Goal: Task Accomplishment & Management: Use online tool/utility

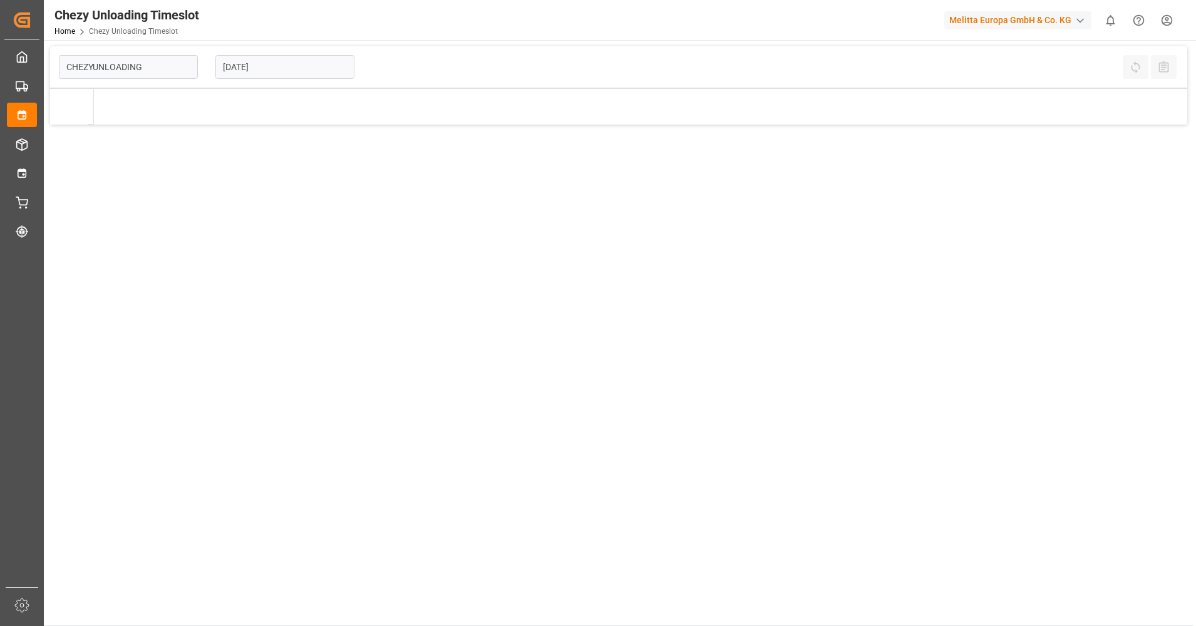
type input "Chezy Unloading"
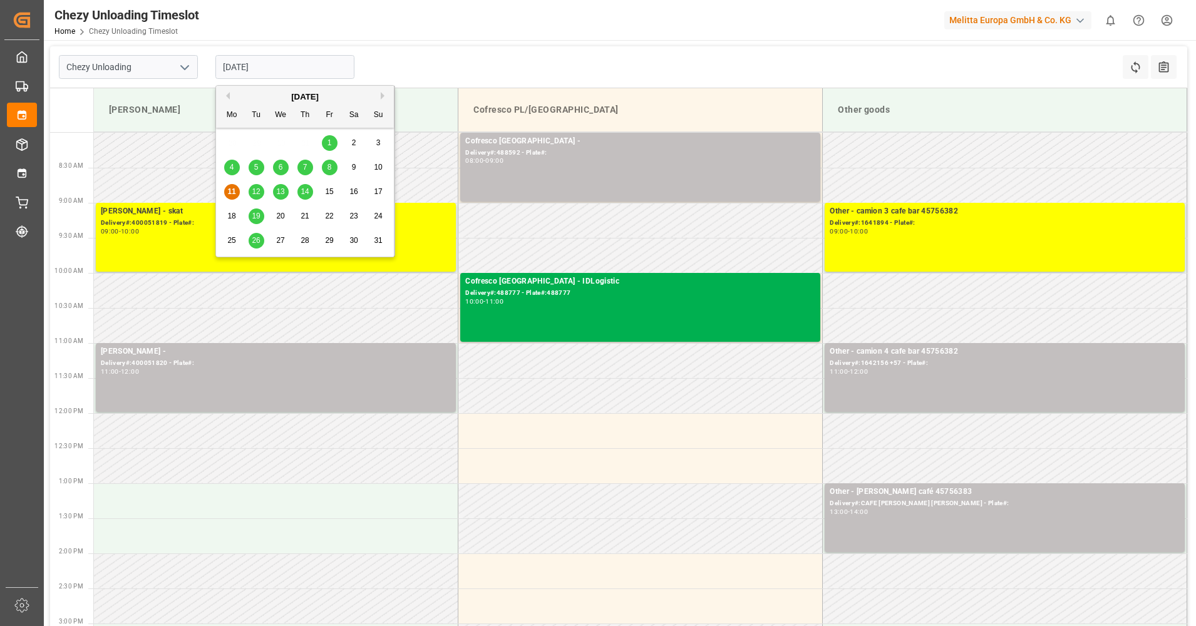
click at [257, 70] on input "[DATE]" at bounding box center [284, 67] width 139 height 24
click at [254, 196] on span "12" at bounding box center [256, 191] width 8 height 9
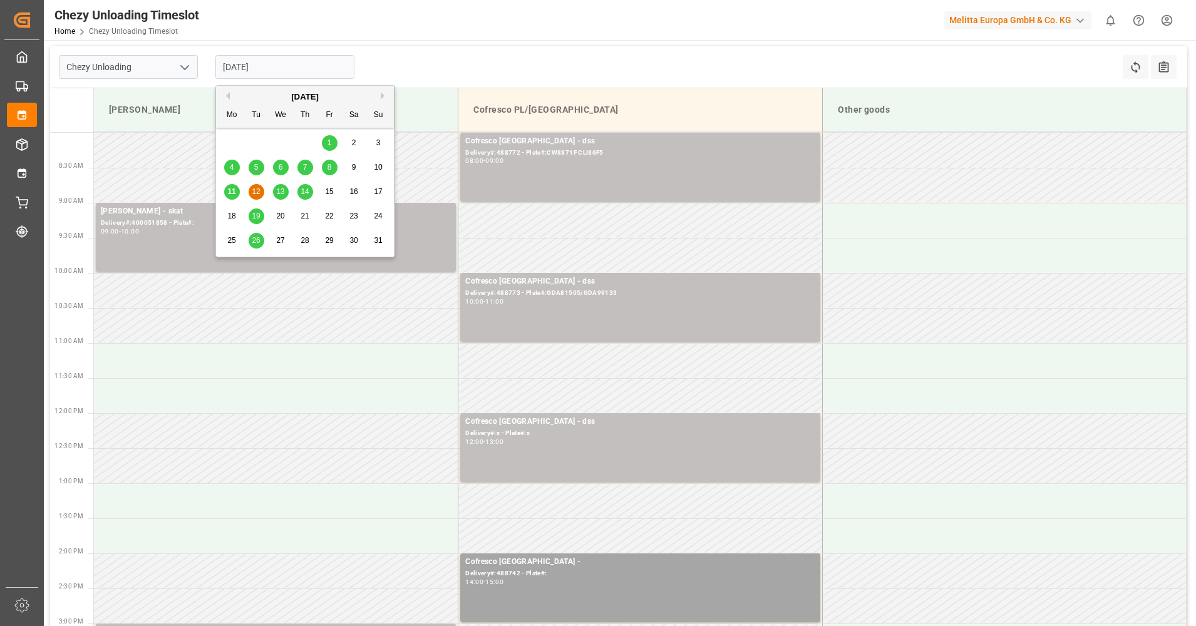
click at [292, 61] on input "[DATE]" at bounding box center [284, 67] width 139 height 24
click at [281, 198] on div "13" at bounding box center [281, 192] width 16 height 15
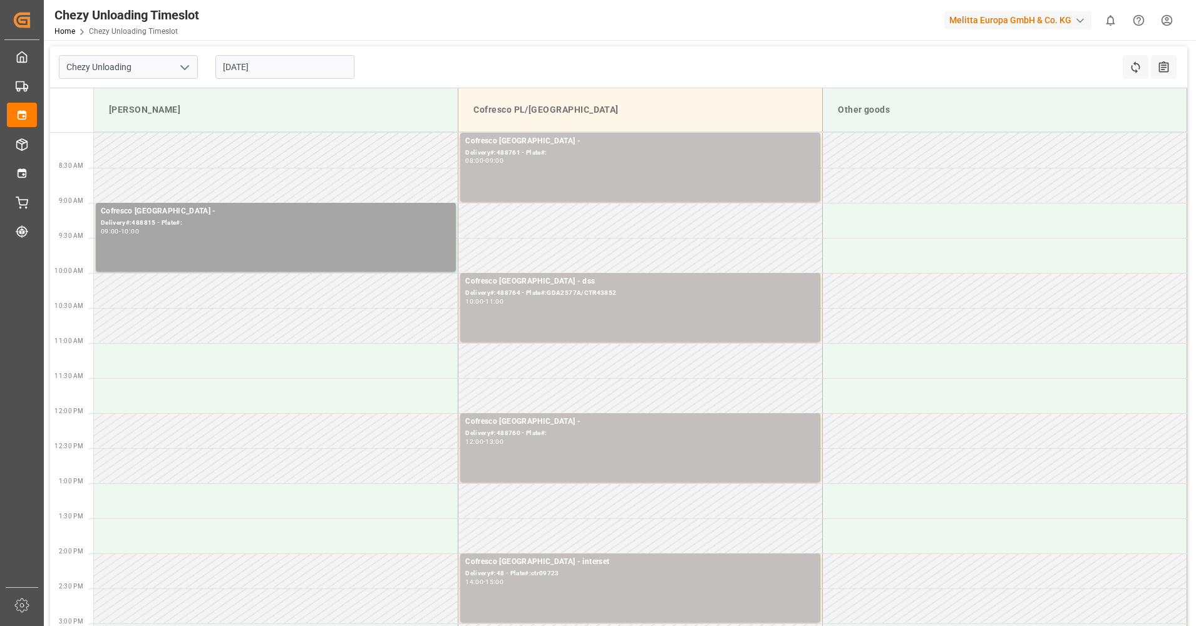
click at [306, 68] on input "[DATE]" at bounding box center [284, 67] width 139 height 24
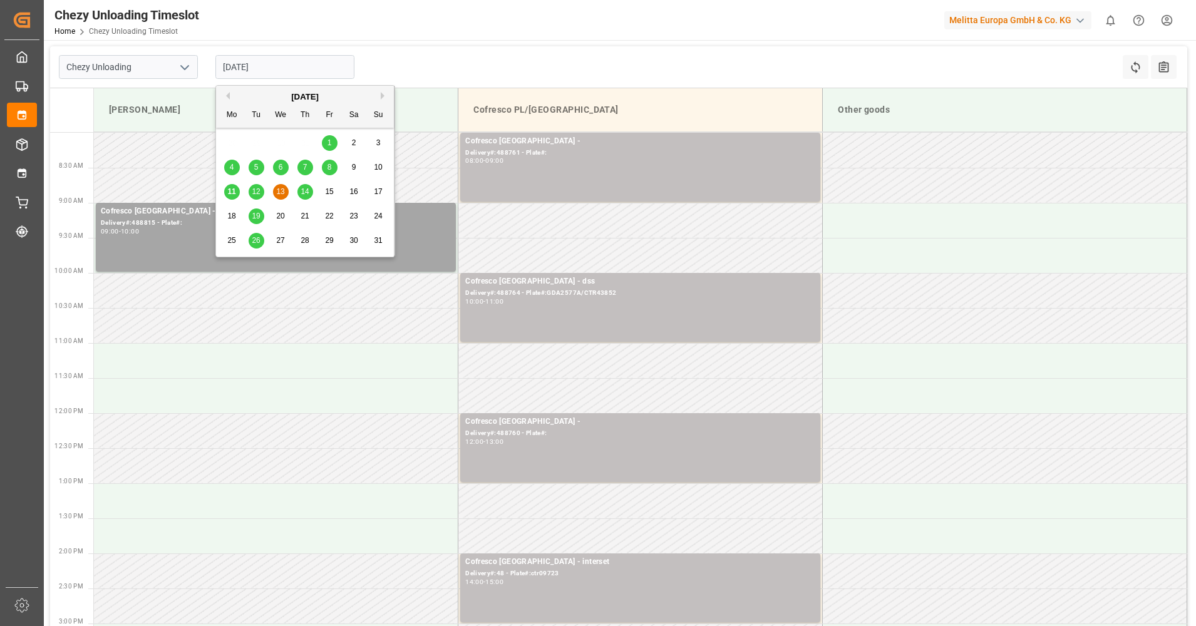
click at [308, 196] on span "14" at bounding box center [305, 191] width 8 height 9
type input "[DATE]"
